Goal: Task Accomplishment & Management: Manage account settings

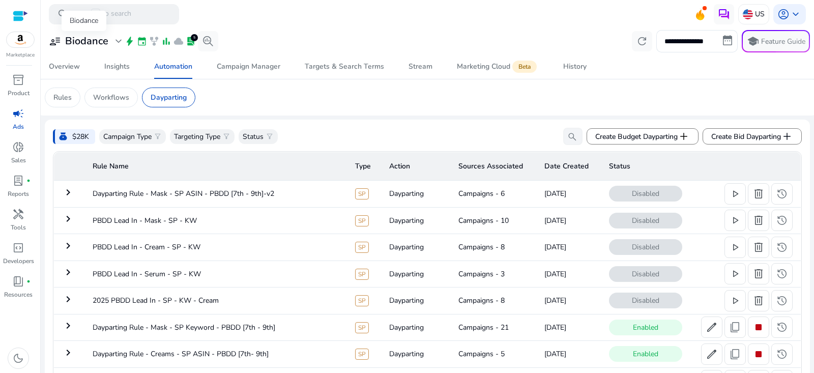
click at [99, 41] on h3 "Biodance" at bounding box center [86, 41] width 43 height 12
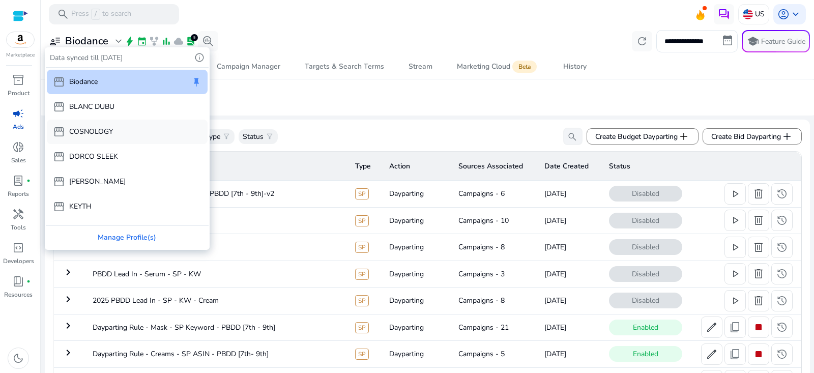
scroll to position [4, 0]
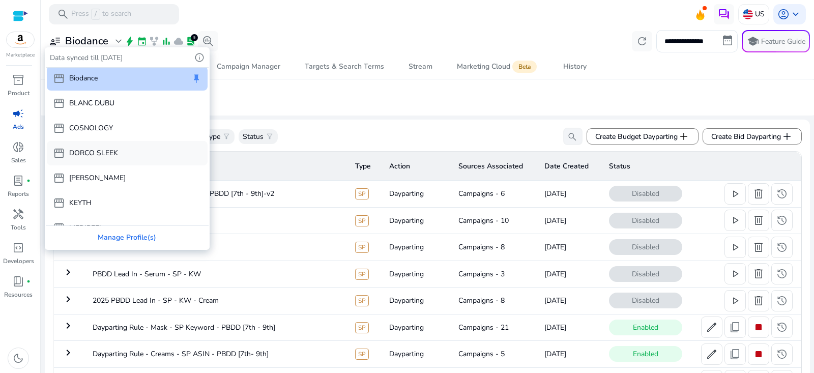
click at [108, 152] on p "DORCO SLEEK" at bounding box center [93, 152] width 49 height 11
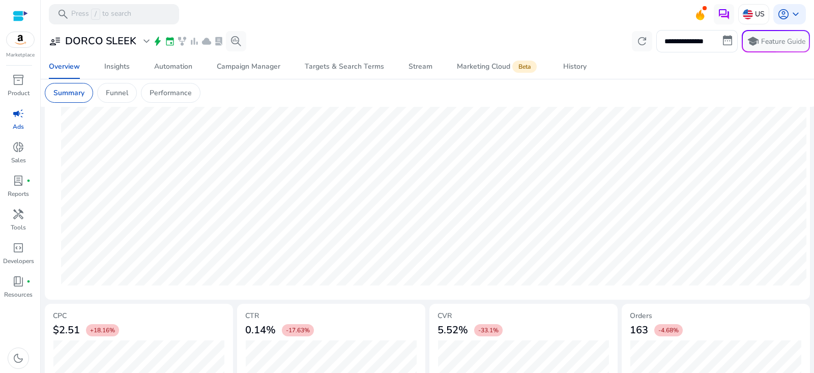
scroll to position [18, 0]
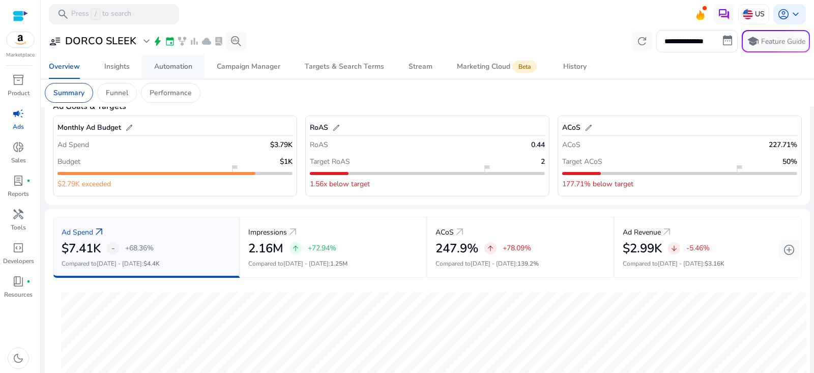
click at [170, 63] on div "Automation" at bounding box center [173, 66] width 38 height 7
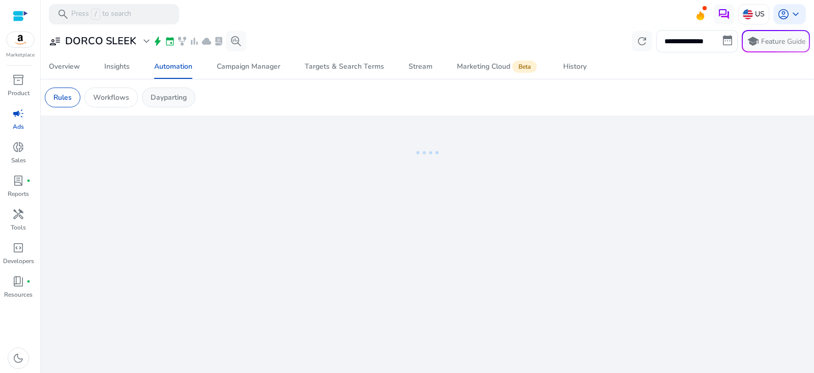
click at [174, 95] on p "Dayparting" at bounding box center [169, 97] width 36 height 11
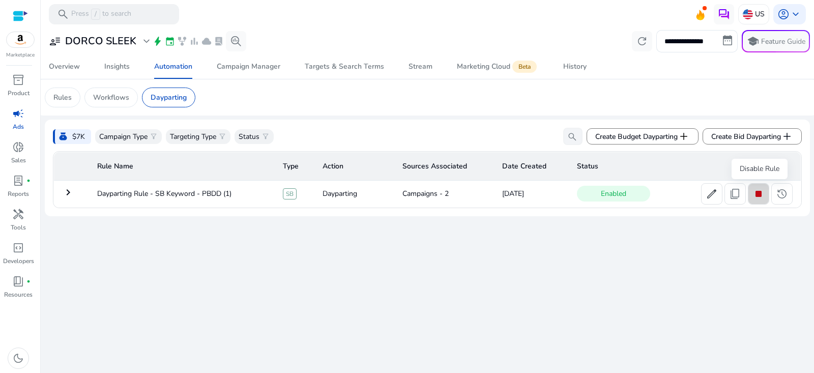
click at [758, 196] on span "stop" at bounding box center [758, 194] width 12 height 12
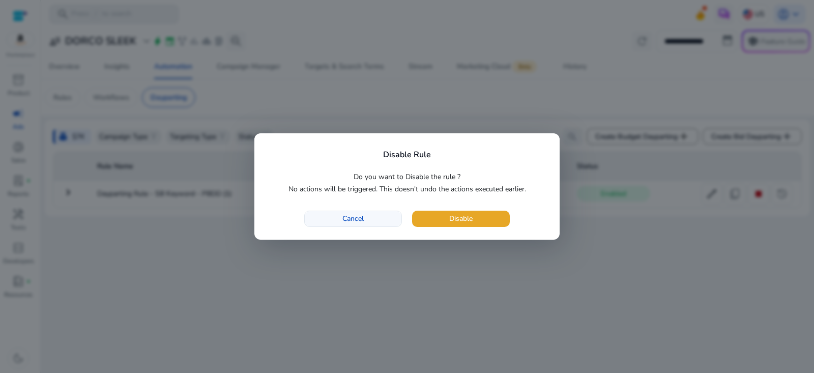
click at [361, 217] on span "Cancel" at bounding box center [352, 218] width 21 height 11
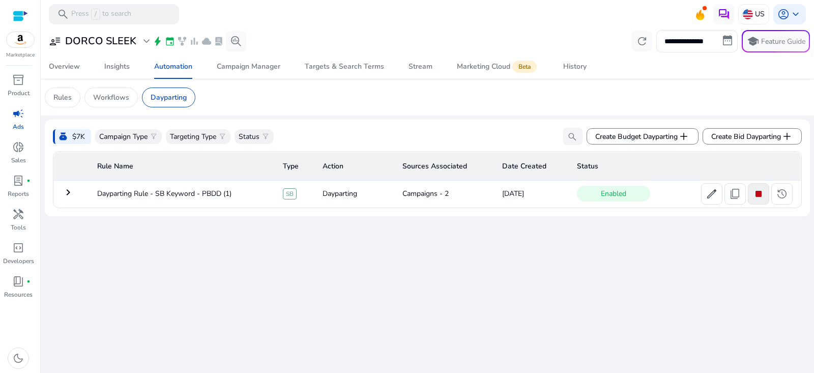
click at [758, 193] on span "stop" at bounding box center [758, 194] width 12 height 12
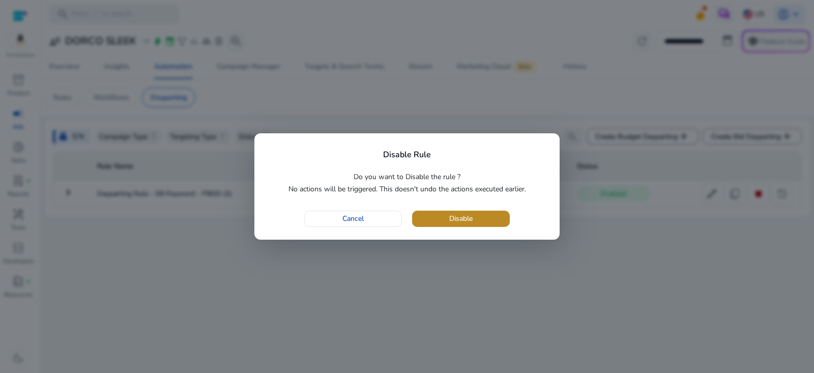
click at [479, 220] on span "button" at bounding box center [461, 218] width 98 height 24
